Goal: Task Accomplishment & Management: Complete application form

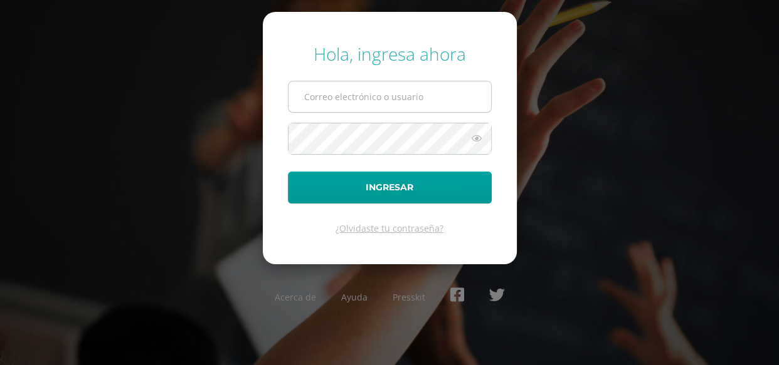
drag, startPoint x: 347, startPoint y: 94, endPoint x: 377, endPoint y: 110, distance: 34.2
click at [348, 94] on input "text" at bounding box center [389, 96] width 202 height 31
type input "[PERSON_NAME][EMAIL_ADDRESS][PERSON_NAME][PERSON_NAME][DOMAIN_NAME]"
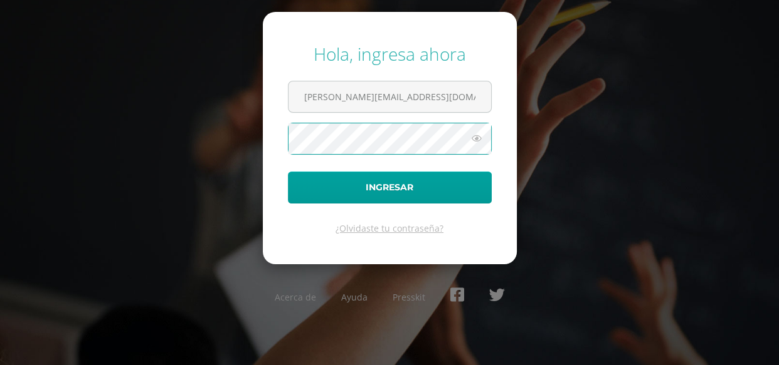
click at [288, 172] on button "Ingresar" at bounding box center [390, 188] width 204 height 32
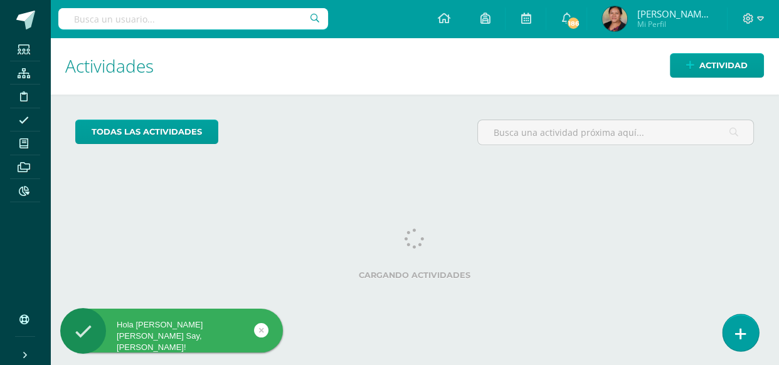
click at [748, 343] on link at bounding box center [740, 333] width 36 height 36
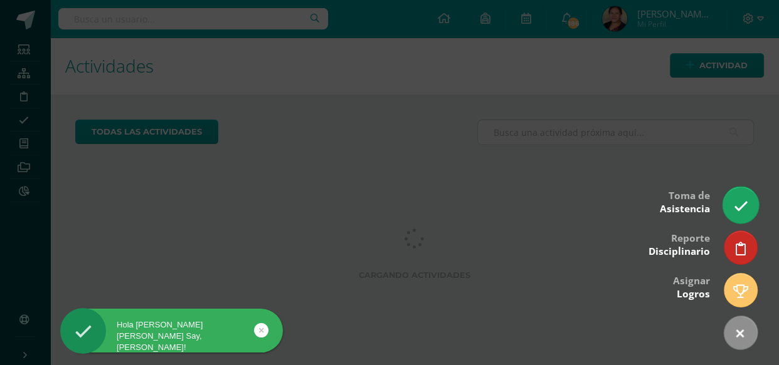
click at [738, 199] on icon at bounding box center [740, 206] width 14 height 14
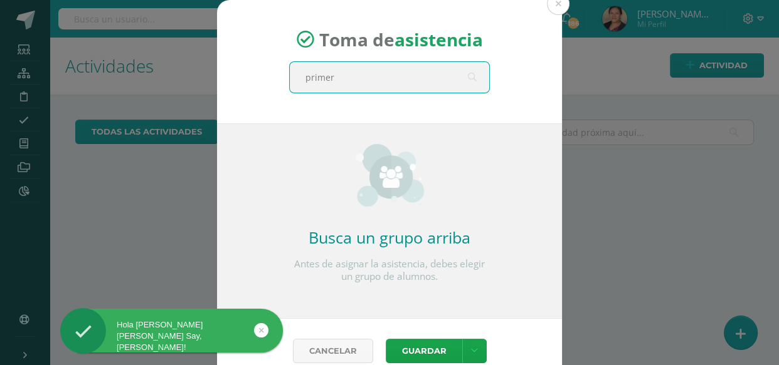
type input "primero"
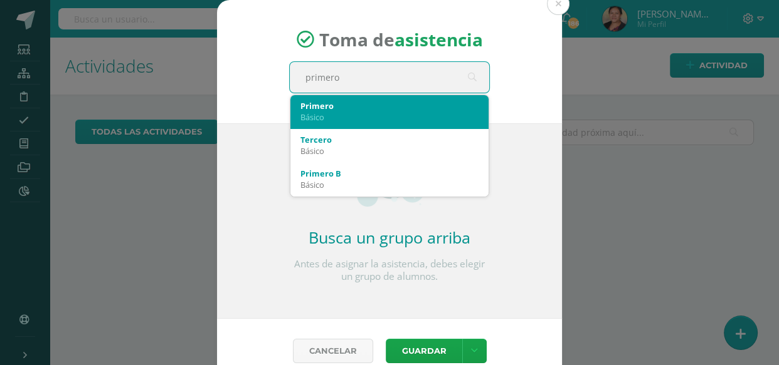
click at [344, 115] on div "Básico" at bounding box center [389, 117] width 178 height 11
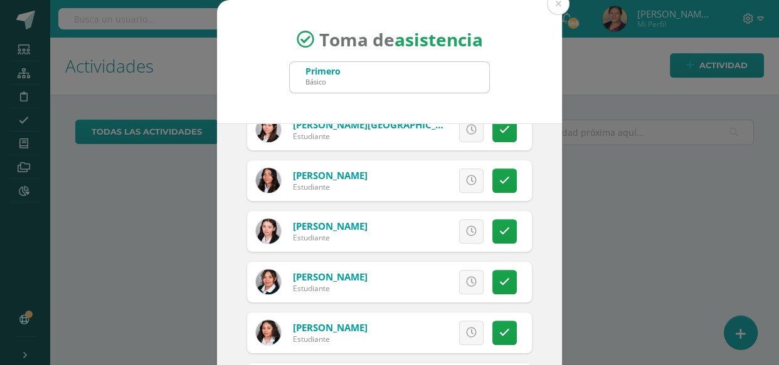
scroll to position [740, 0]
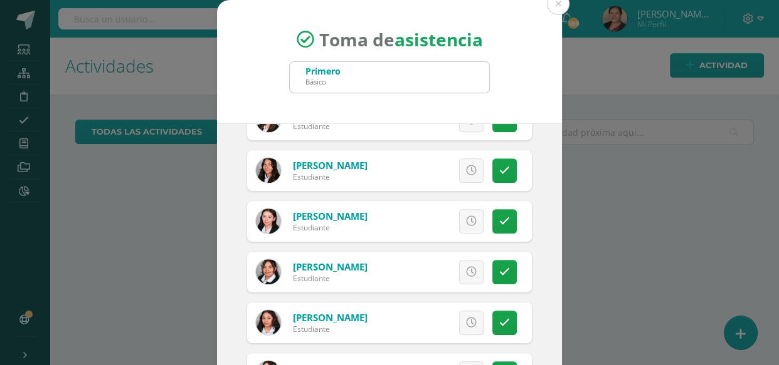
click at [466, 324] on icon at bounding box center [471, 323] width 11 height 11
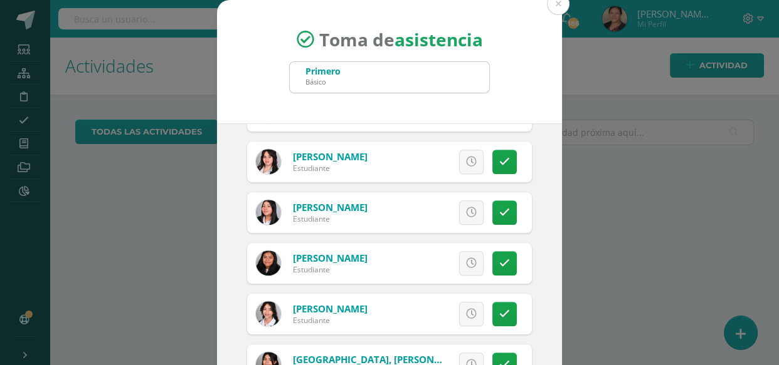
scroll to position [1481, 0]
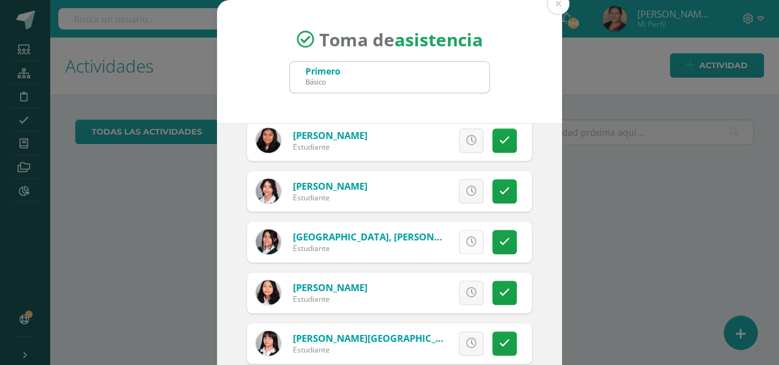
click at [459, 246] on link at bounding box center [471, 242] width 24 height 24
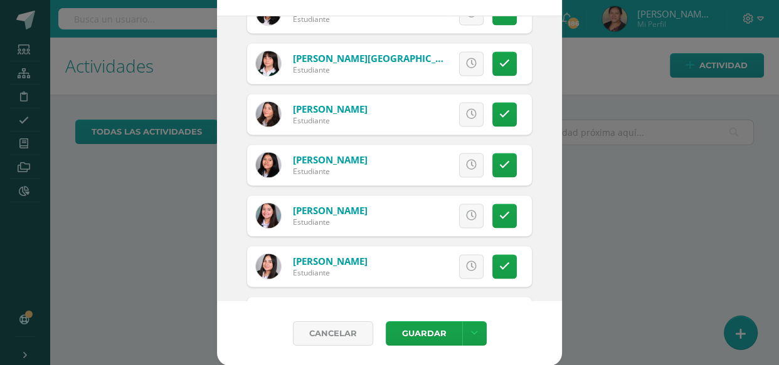
scroll to position [1630, 0]
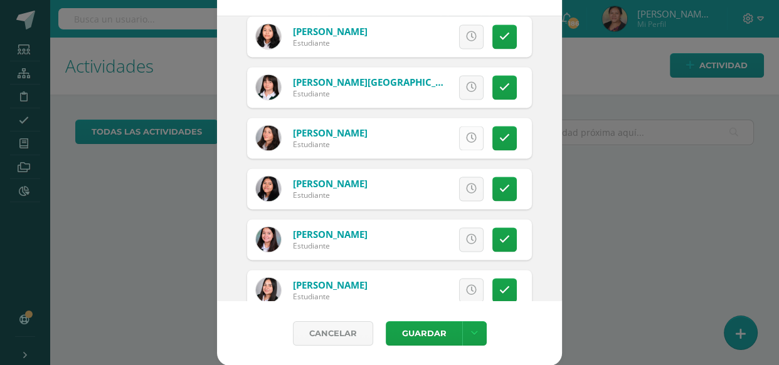
click at [466, 139] on icon at bounding box center [471, 138] width 11 height 11
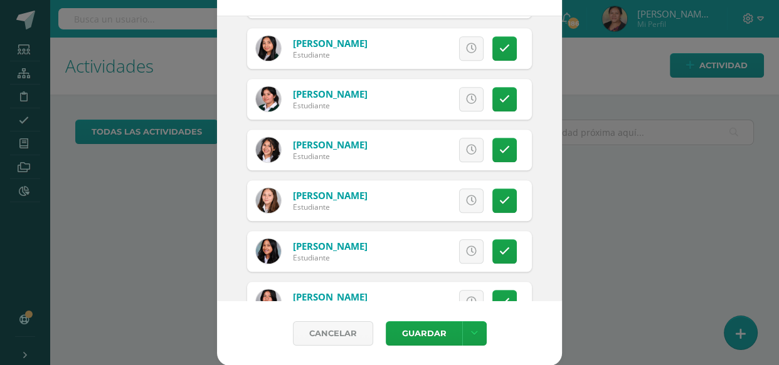
scroll to position [889, 0]
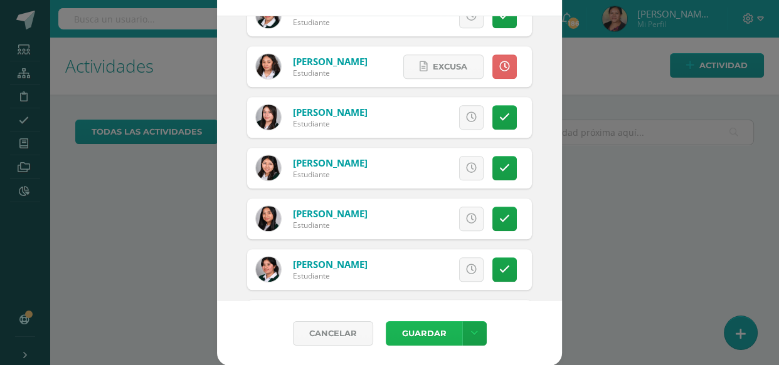
click at [415, 326] on button "Guardar" at bounding box center [424, 334] width 76 height 24
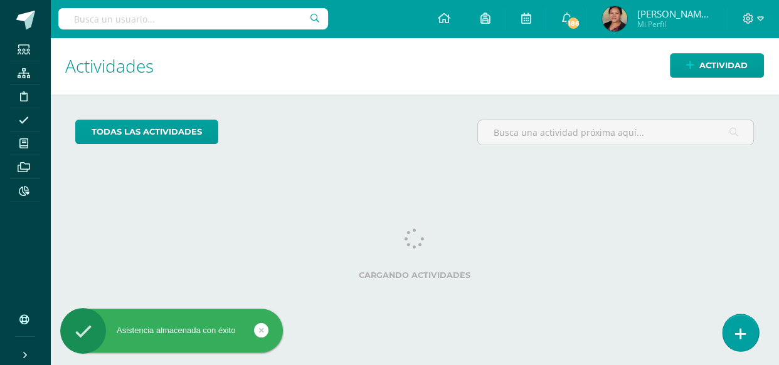
click at [740, 332] on icon at bounding box center [740, 334] width 11 height 14
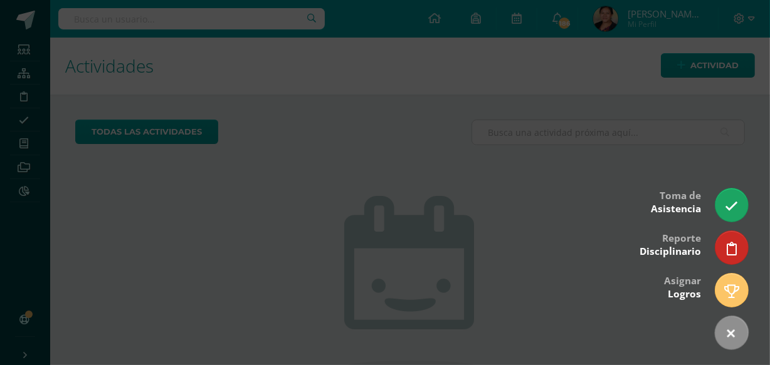
click at [706, 209] on div at bounding box center [385, 182] width 770 height 365
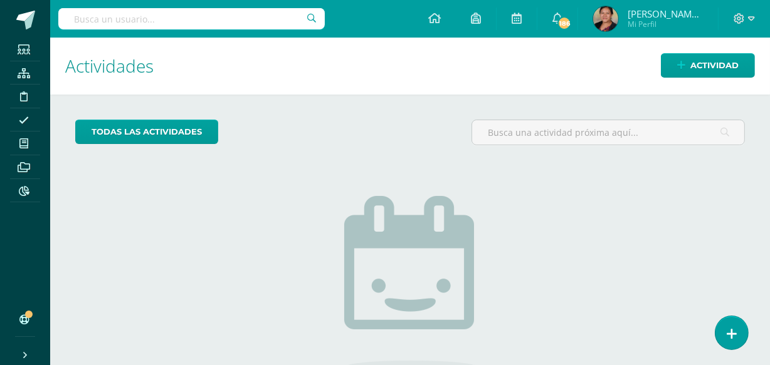
drag, startPoint x: 725, startPoint y: 339, endPoint x: 747, endPoint y: 295, distance: 48.5
click at [725, 338] on link at bounding box center [731, 333] width 33 height 33
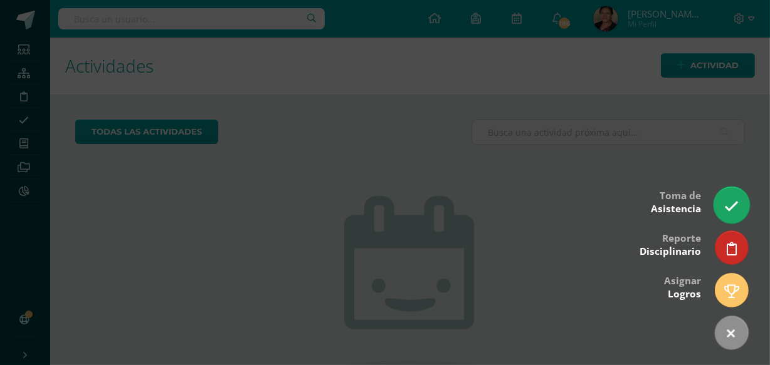
click at [736, 200] on icon at bounding box center [731, 206] width 14 height 14
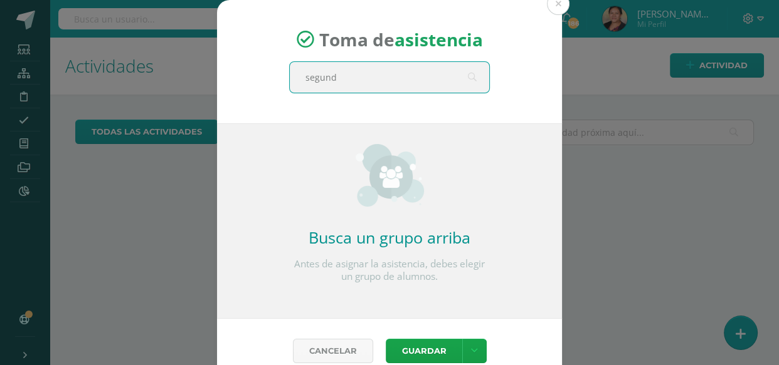
type input "segundo"
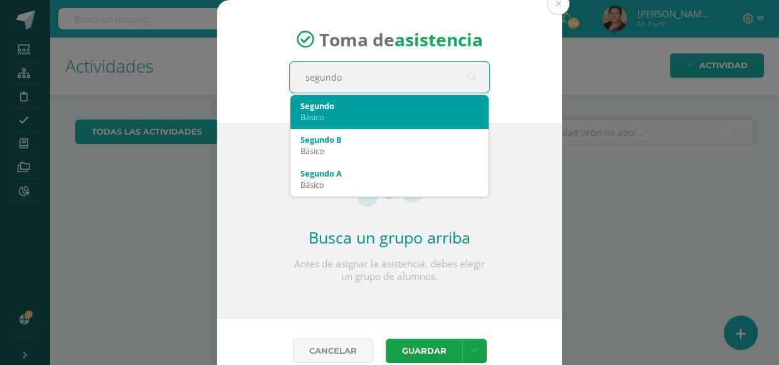
click at [383, 114] on div "Básico" at bounding box center [389, 117] width 178 height 11
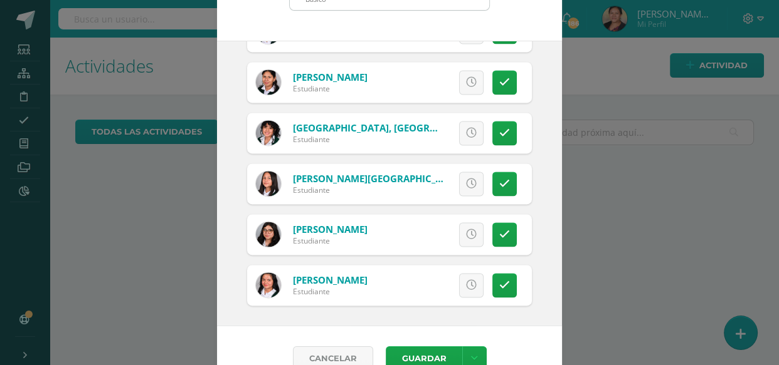
scroll to position [108, 0]
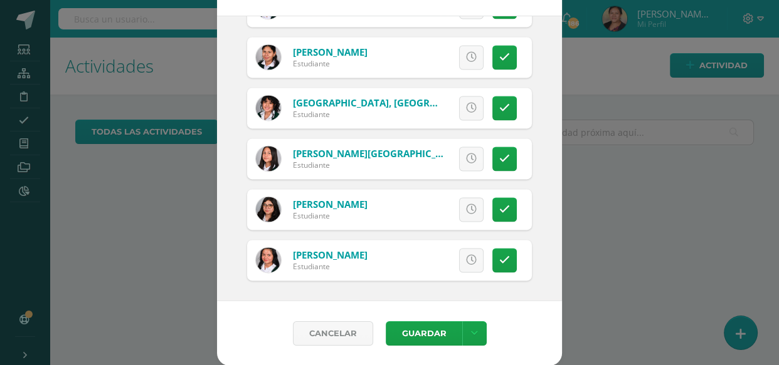
click at [412, 352] on div "Cancelar Guardar Guardar sin notificar inasistencias" at bounding box center [389, 334] width 345 height 65
click at [414, 342] on button "Guardar" at bounding box center [424, 334] width 76 height 24
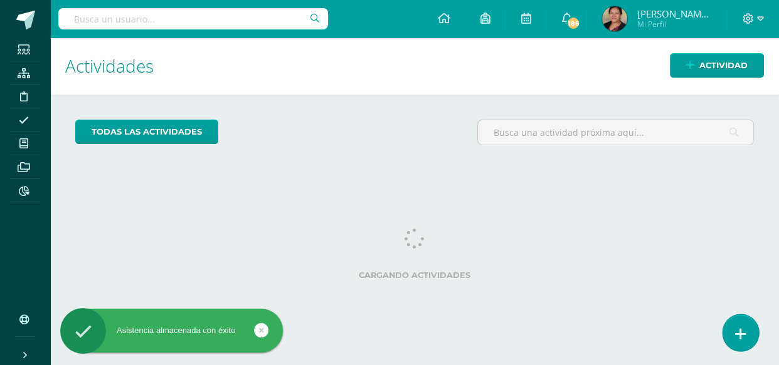
click at [738, 330] on icon at bounding box center [740, 334] width 11 height 14
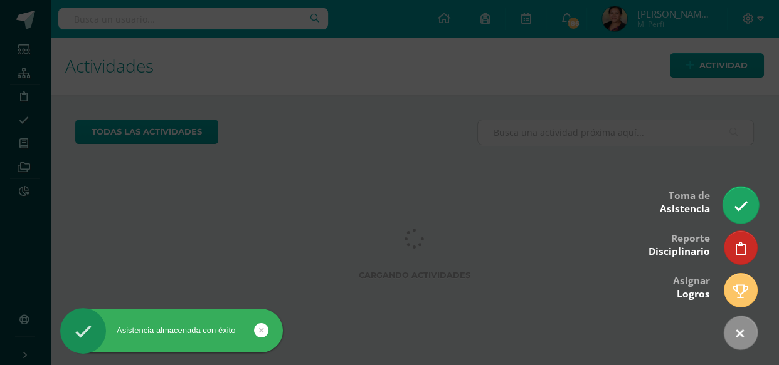
click at [738, 195] on link at bounding box center [740, 205] width 36 height 36
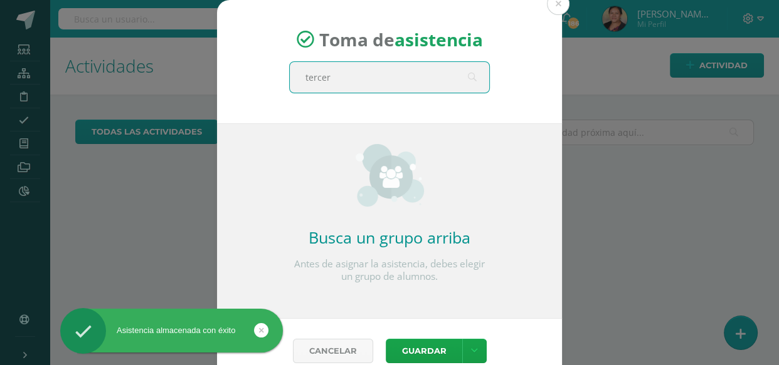
type input "tercero"
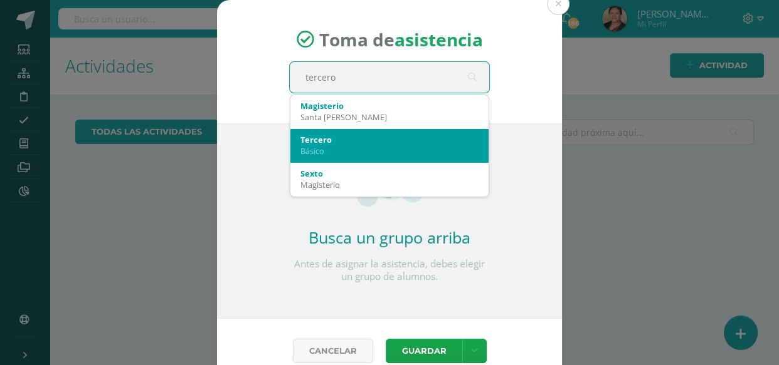
click at [336, 140] on div "Tercero" at bounding box center [389, 139] width 178 height 11
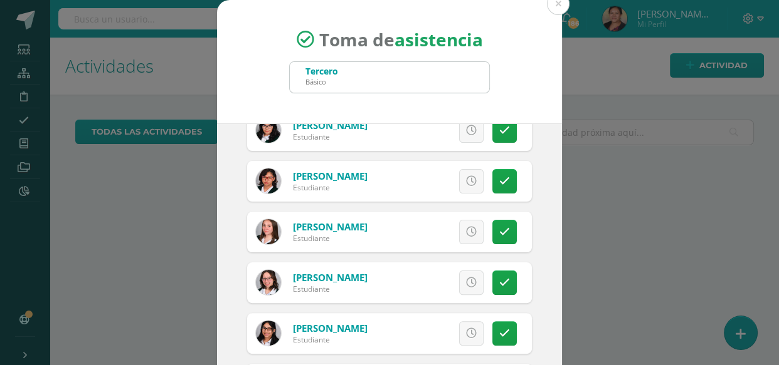
scroll to position [399, 0]
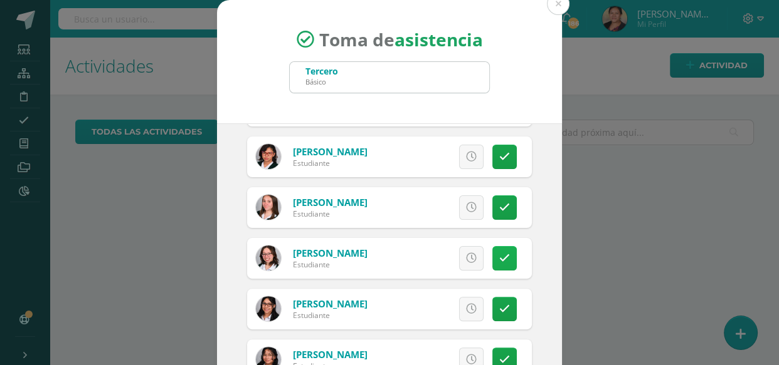
click at [499, 260] on icon at bounding box center [504, 258] width 11 height 11
click at [433, 263] on span "Excusa" at bounding box center [450, 258] width 34 height 23
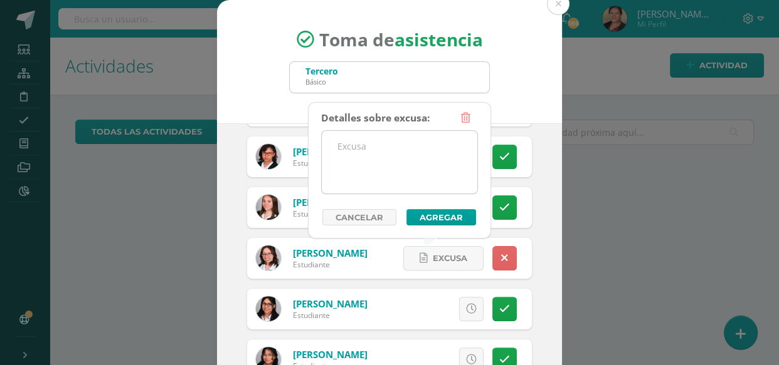
click at [404, 169] on textarea at bounding box center [399, 162] width 155 height 63
type textarea "B"
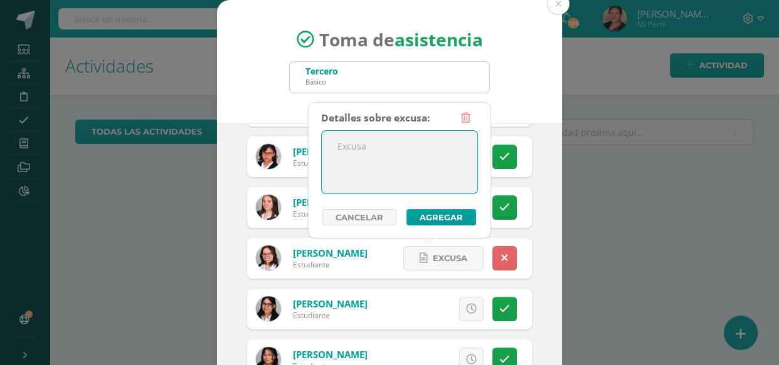
click at [334, 137] on textarea at bounding box center [399, 162] width 155 height 63
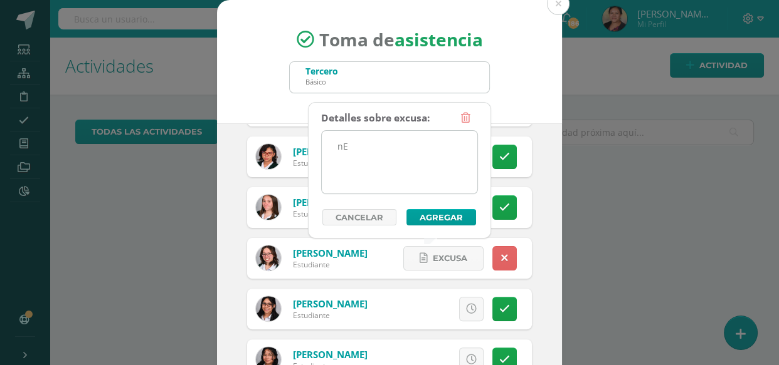
type textarea "n"
type textarea "M"
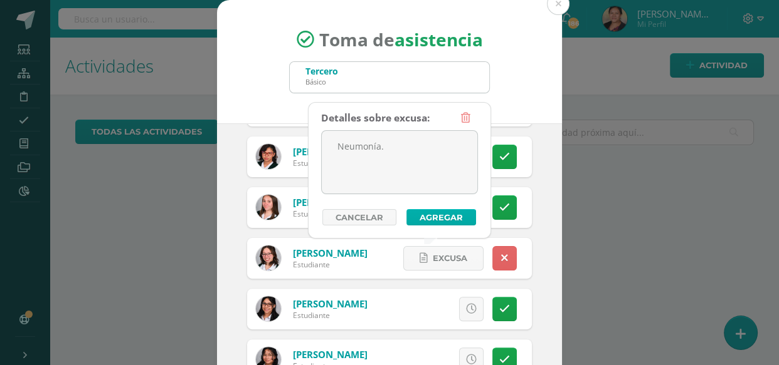
type textarea "Neumonía."
click at [446, 221] on button "Agregar" at bounding box center [441, 217] width 70 height 16
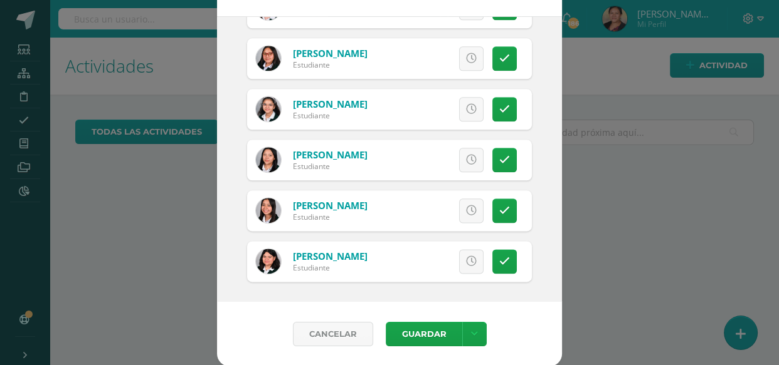
scroll to position [108, 0]
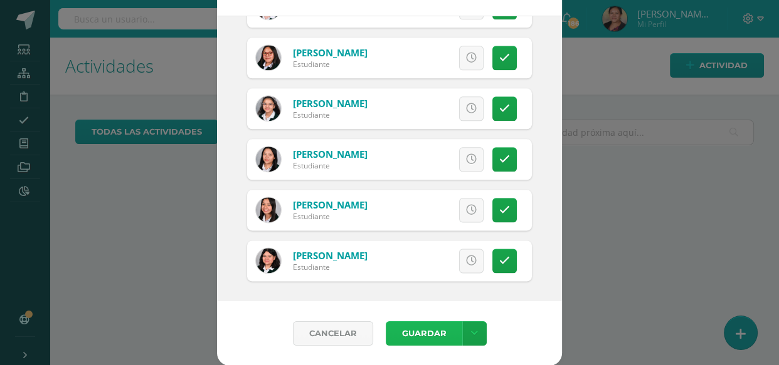
drag, startPoint x: 415, startPoint y: 339, endPoint x: 415, endPoint y: 331, distance: 7.5
click at [415, 339] on button "Guardar" at bounding box center [424, 334] width 76 height 24
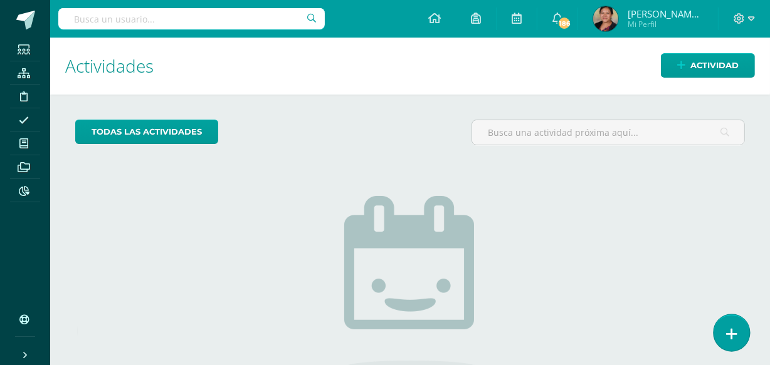
click at [738, 324] on link at bounding box center [731, 333] width 36 height 36
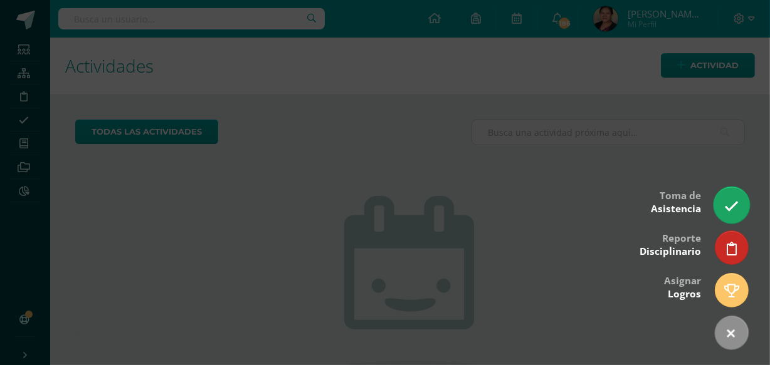
click at [737, 203] on icon at bounding box center [731, 206] width 14 height 14
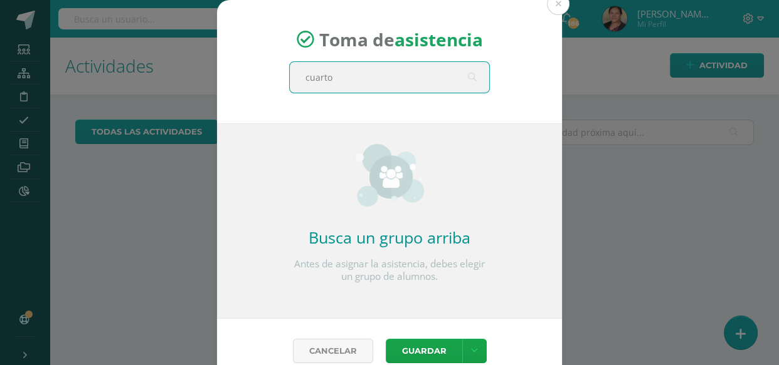
type input "cuarto"
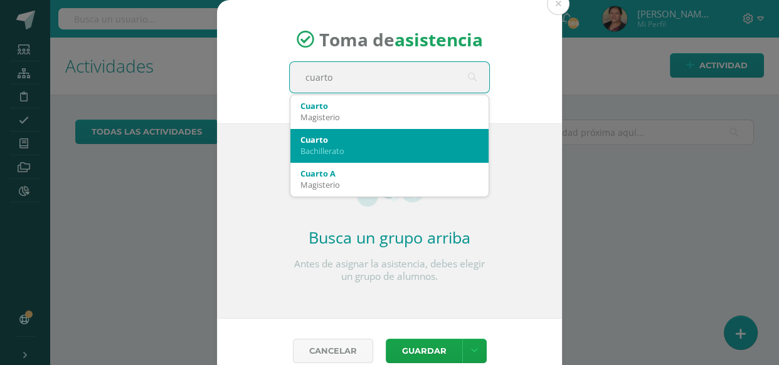
click at [360, 147] on div "Bachillerato" at bounding box center [389, 150] width 178 height 11
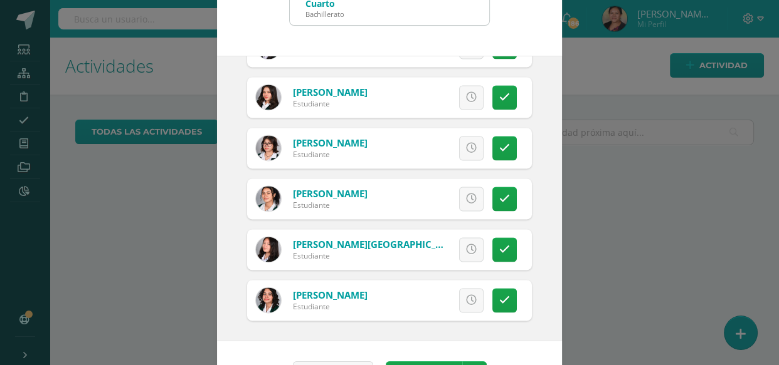
scroll to position [108, 0]
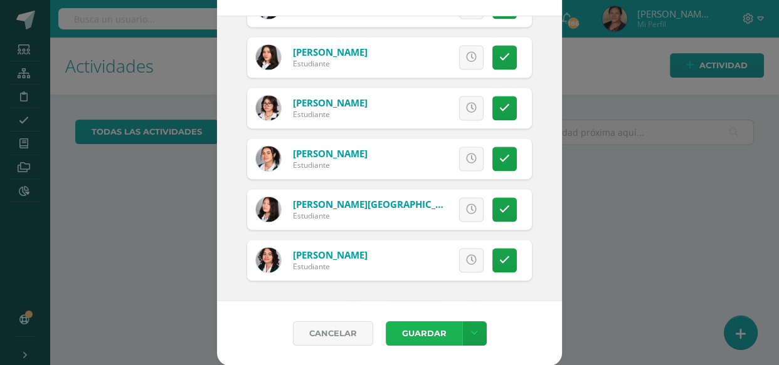
click at [420, 333] on button "Guardar" at bounding box center [424, 334] width 76 height 24
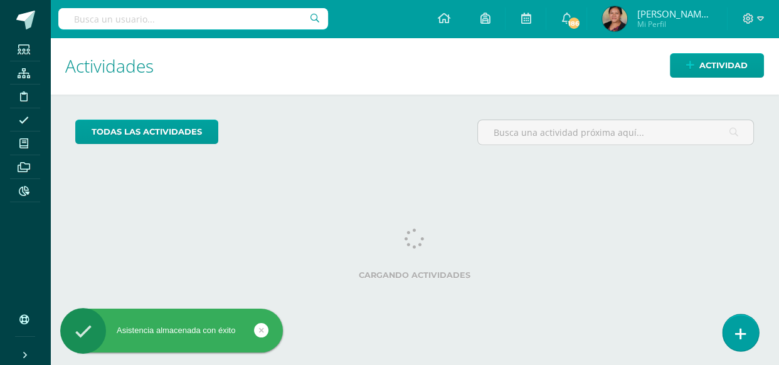
click at [742, 329] on icon at bounding box center [740, 334] width 11 height 14
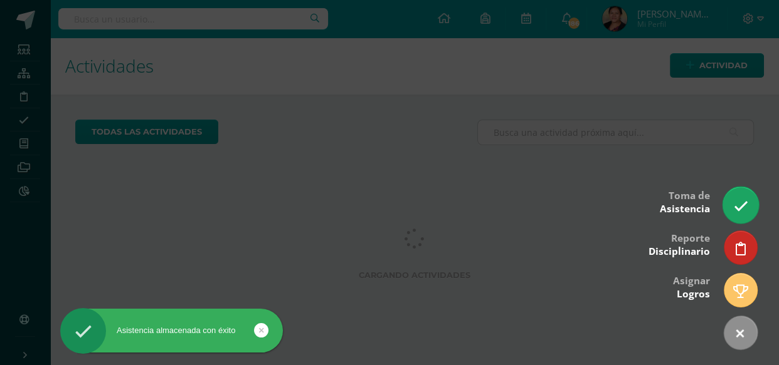
click at [740, 201] on icon at bounding box center [740, 206] width 14 height 14
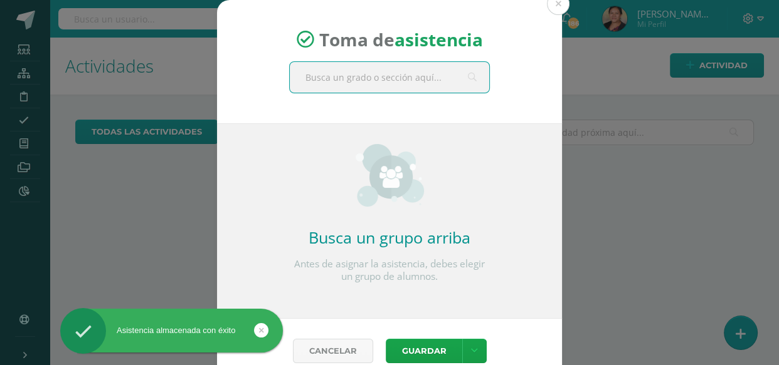
type input "q"
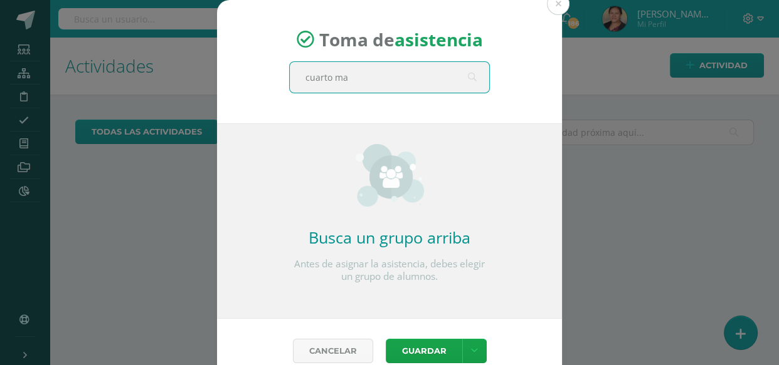
type input "cuarto mag"
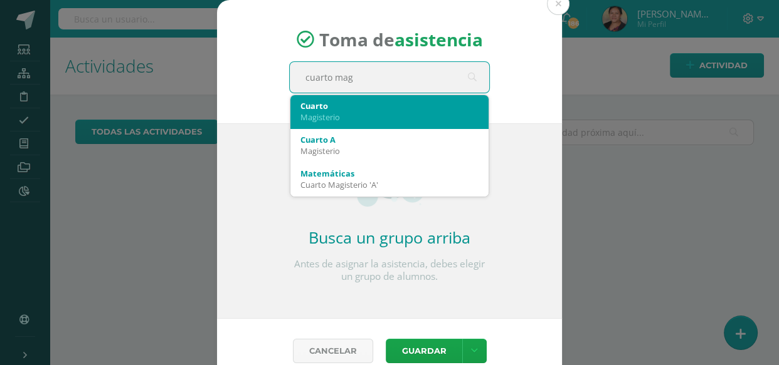
click at [325, 108] on div "Cuarto" at bounding box center [389, 105] width 178 height 11
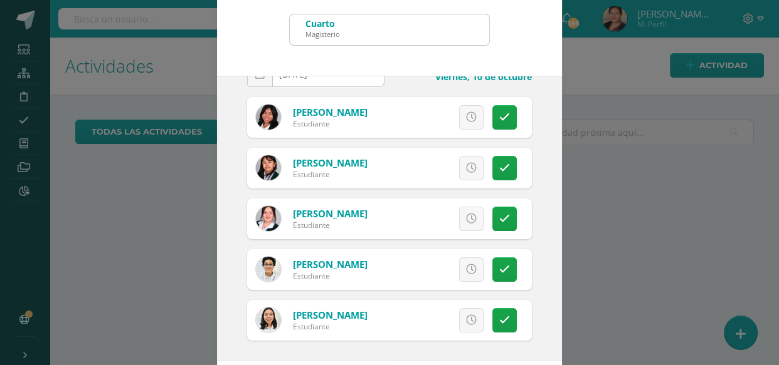
scroll to position [108, 0]
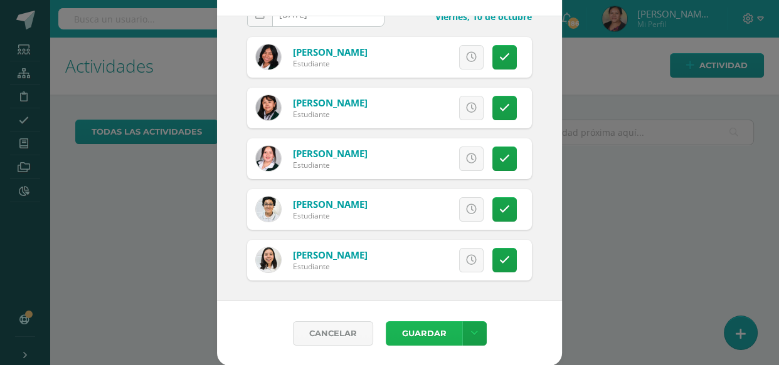
click at [432, 333] on button "Guardar" at bounding box center [424, 334] width 76 height 24
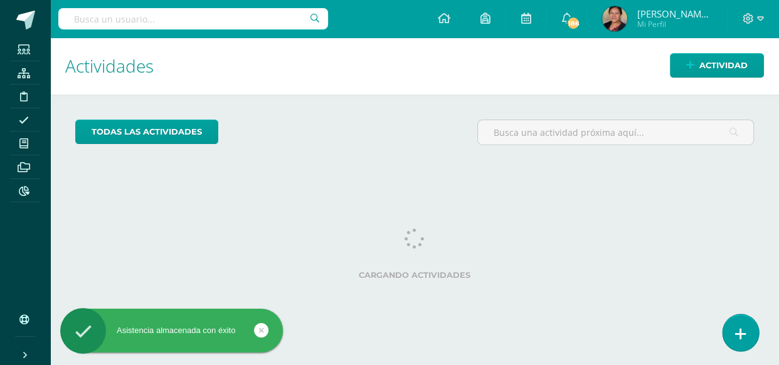
click at [742, 330] on icon at bounding box center [740, 334] width 11 height 14
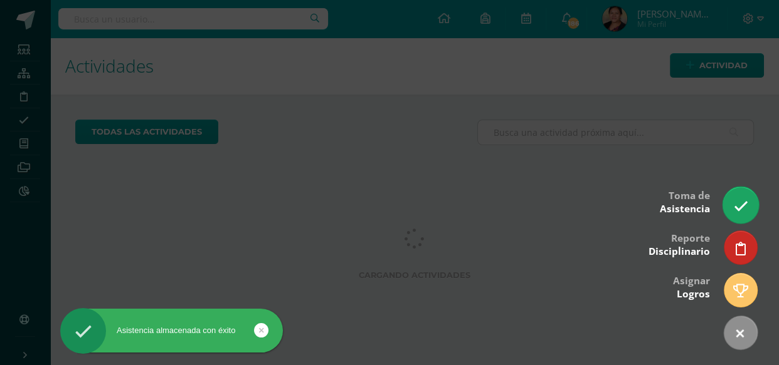
click at [735, 195] on link at bounding box center [740, 205] width 36 height 36
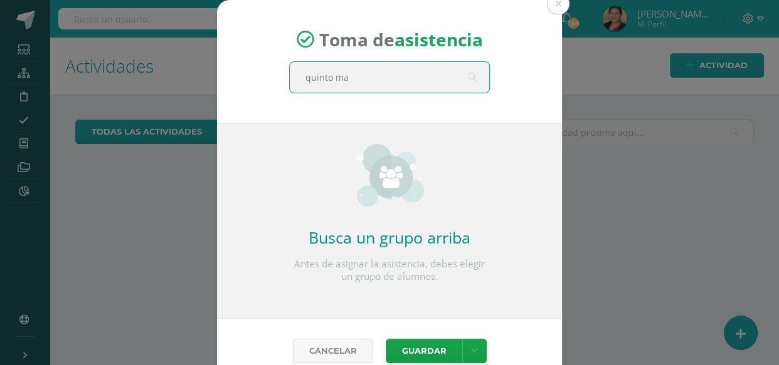
type input "quinto mag"
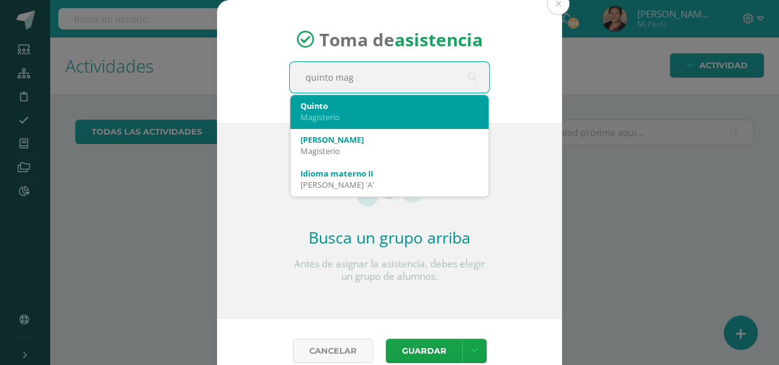
click at [340, 112] on div "Magisterio" at bounding box center [389, 117] width 178 height 11
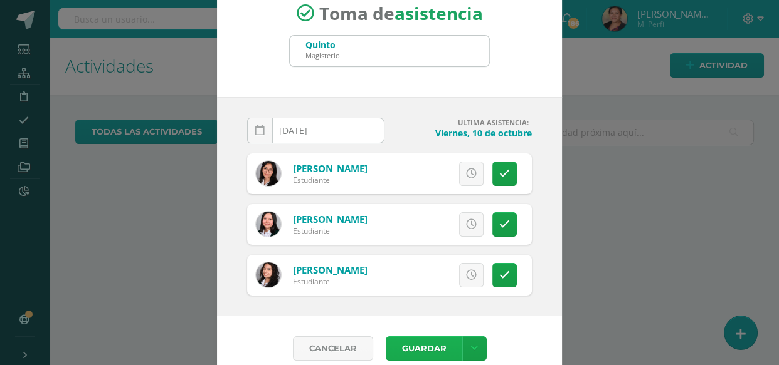
scroll to position [41, 0]
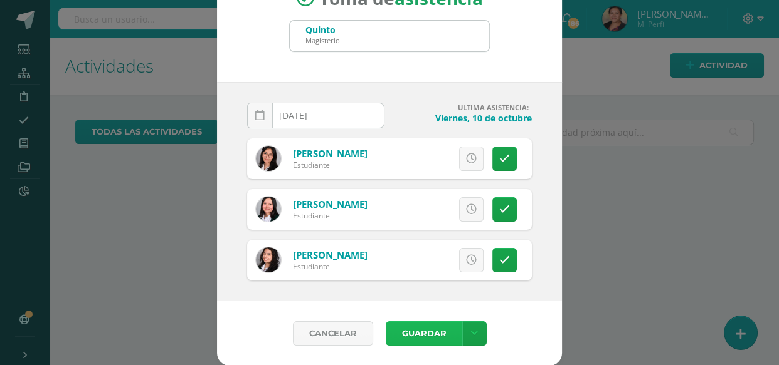
click at [416, 322] on button "Guardar" at bounding box center [424, 334] width 76 height 24
